Goal: Use online tool/utility

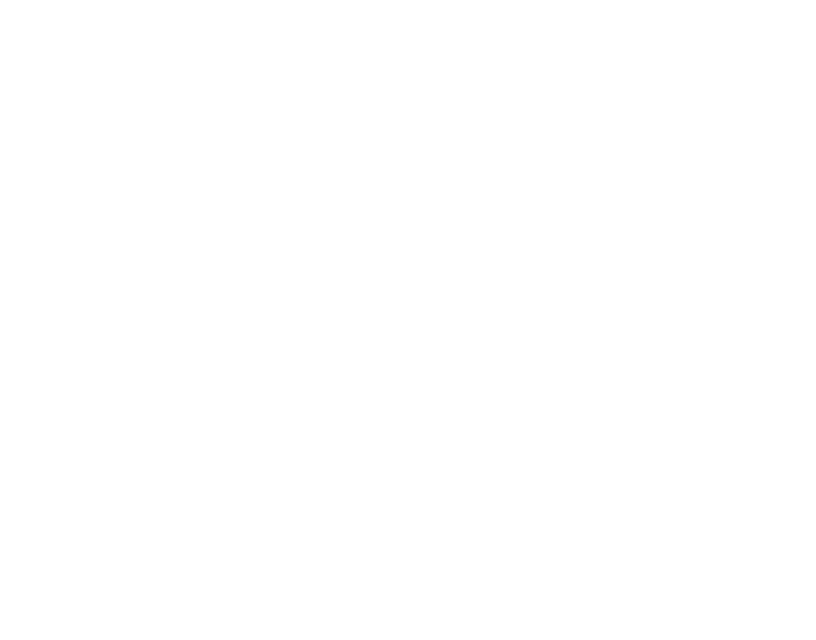
click at [673, 359] on div at bounding box center [408, 320] width 816 height 640
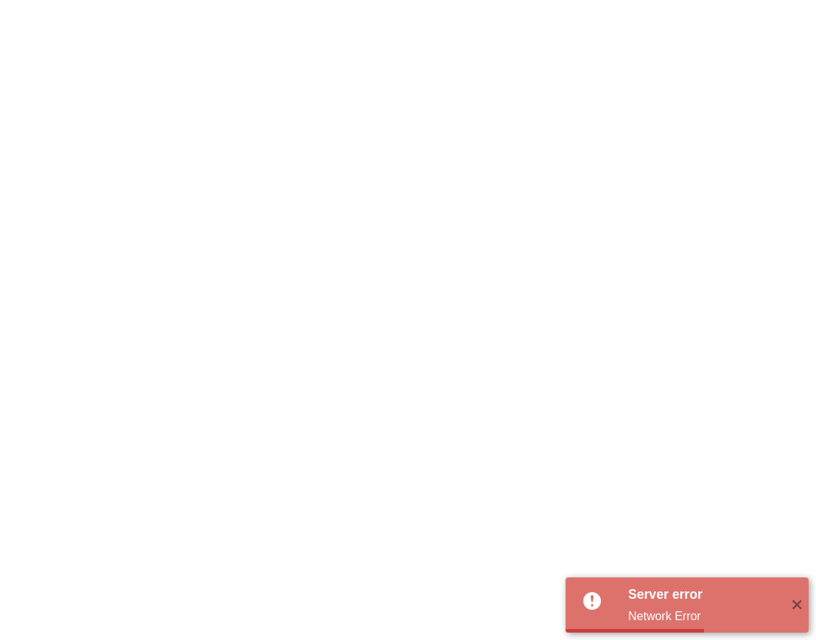
click at [596, 220] on div "Server error Network Error ✕" at bounding box center [408, 320] width 816 height 640
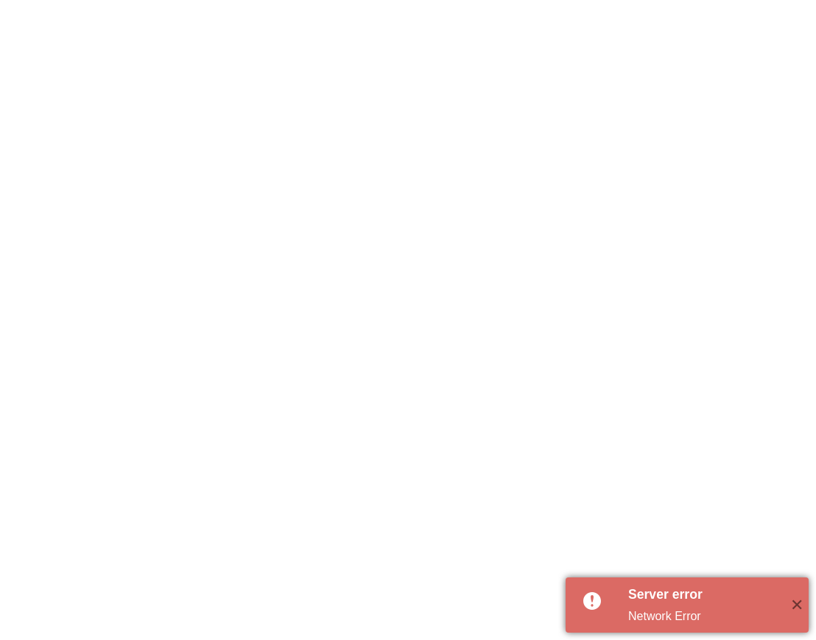
click at [701, 597] on div "Server error" at bounding box center [703, 594] width 151 height 19
